Goal: Task Accomplishment & Management: Complete application form

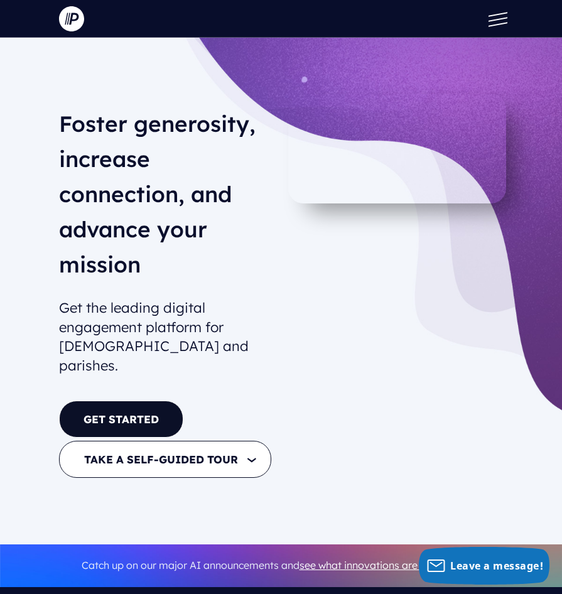
click at [492, 30] on button at bounding box center [495, 19] width 38 height 38
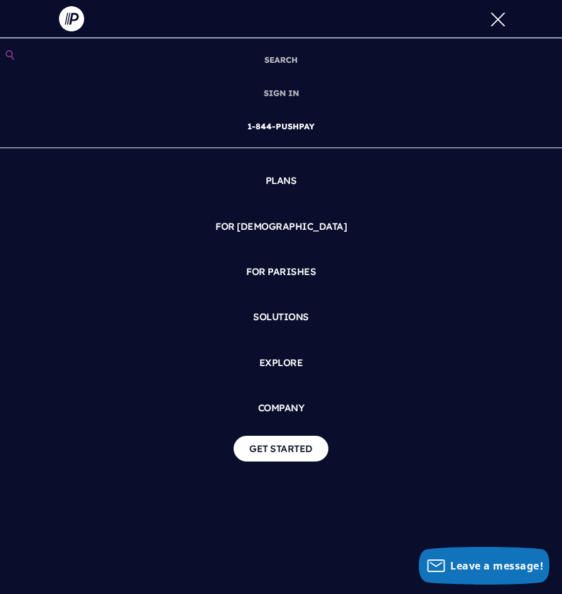
click at [295, 129] on link "1-844-PUSHPAY" at bounding box center [280, 126] width 77 height 33
click at [121, 500] on div "SEARCH SIGN IN" at bounding box center [281, 316] width 562 height 556
click at [295, 459] on link "GET STARTED" at bounding box center [281, 449] width 95 height 26
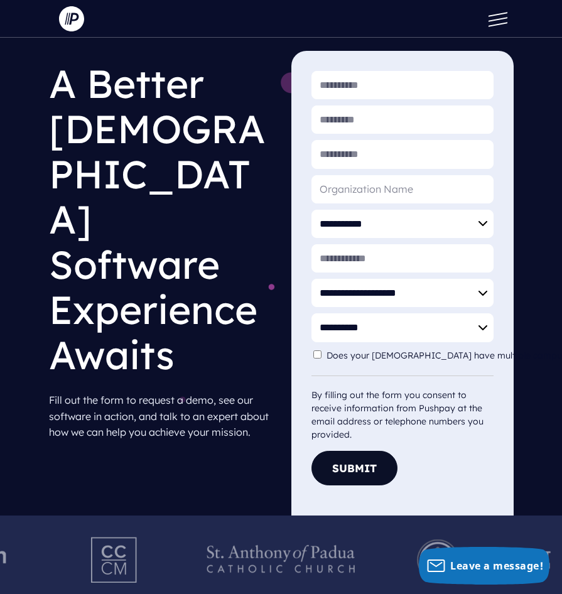
scroll to position [63, 0]
